Goal: Browse casually

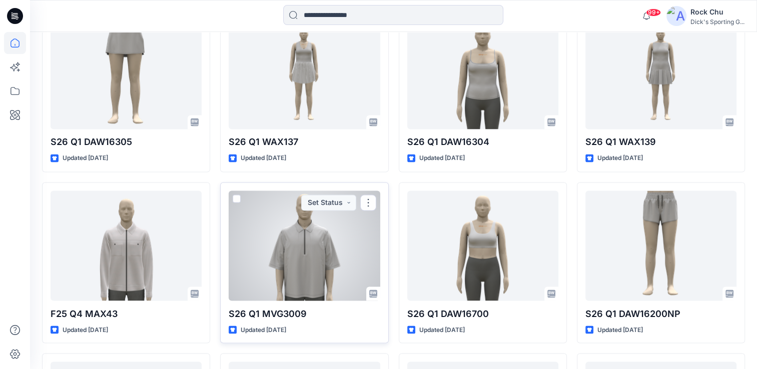
scroll to position [5463, 0]
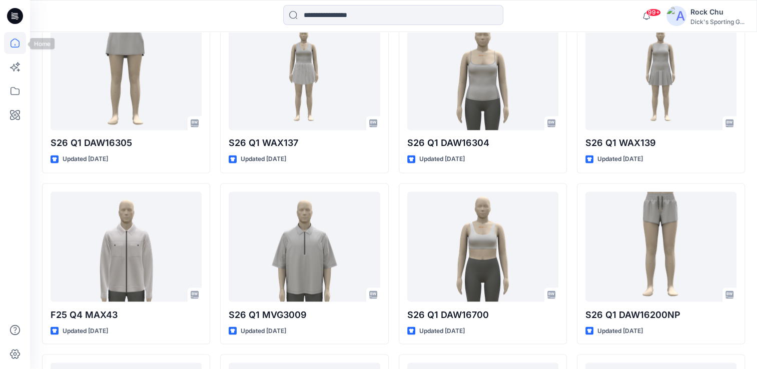
click at [9, 41] on icon at bounding box center [15, 43] width 22 height 22
click at [12, 41] on icon at bounding box center [15, 43] width 9 height 9
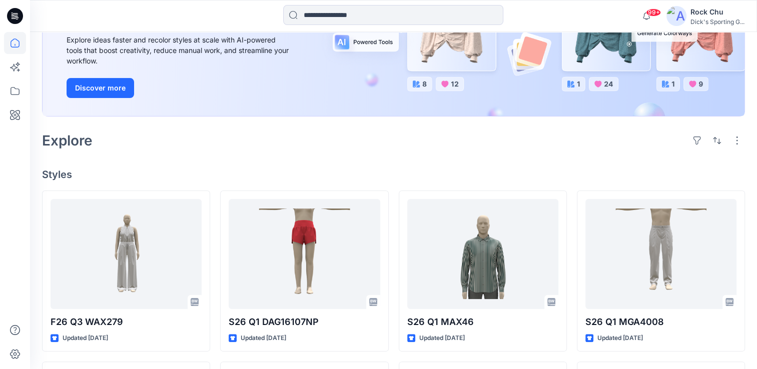
scroll to position [0, 0]
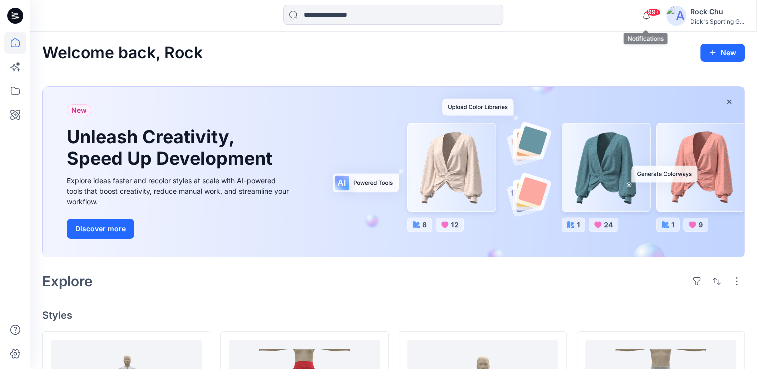
click at [652, 9] on span "99+" at bounding box center [653, 13] width 15 height 8
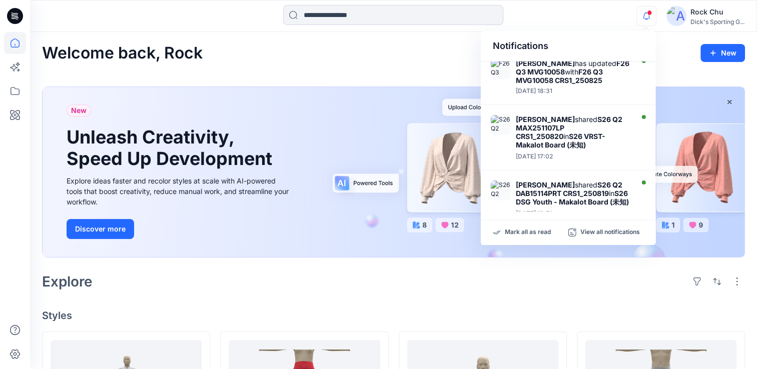
scroll to position [372, 0]
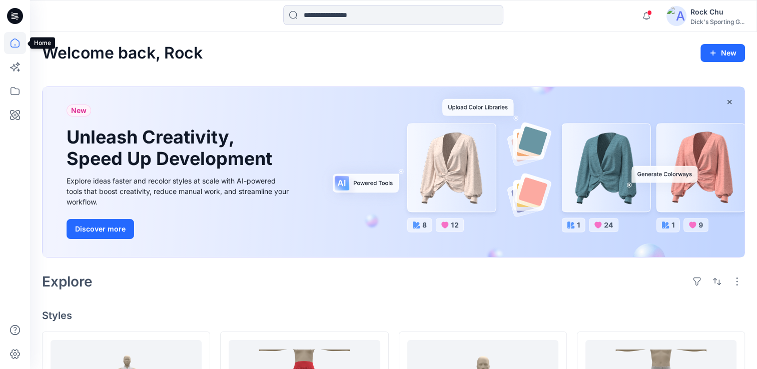
click at [15, 41] on icon at bounding box center [15, 43] width 22 height 22
click at [21, 15] on icon at bounding box center [15, 16] width 16 height 16
click at [15, 16] on icon at bounding box center [17, 16] width 4 height 1
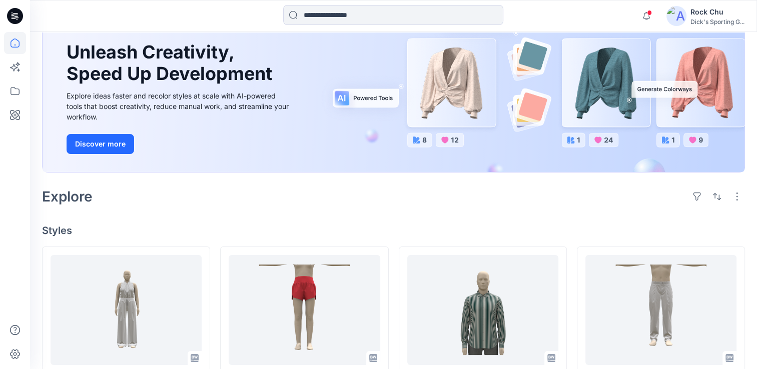
scroll to position [0, 0]
